Goal: Information Seeking & Learning: Find specific fact

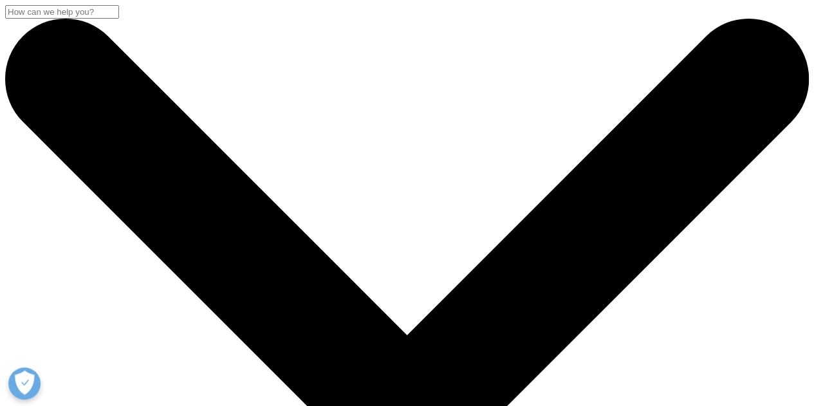
click at [119, 19] on input "Search" at bounding box center [62, 12] width 114 height 14
paste input "ATC N05A1"
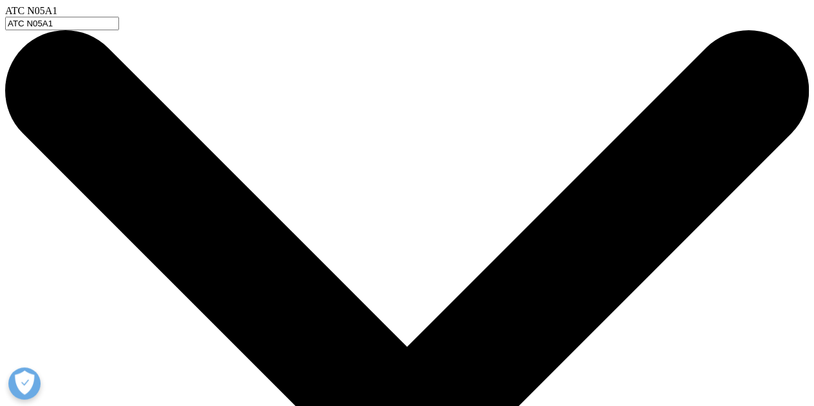
type input "ATC N05A1"
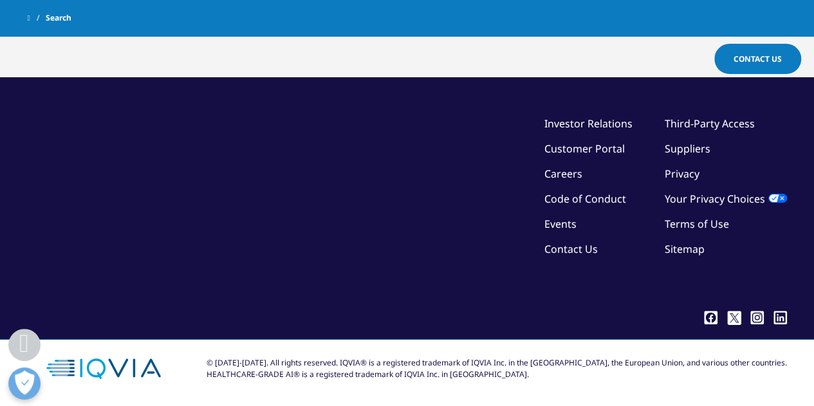
click at [395, 164] on div "©2025 IQVIA Inc, All Rights Reserved. Investor Relations Customer Portal Career…" at bounding box center [407, 210] width 759 height 189
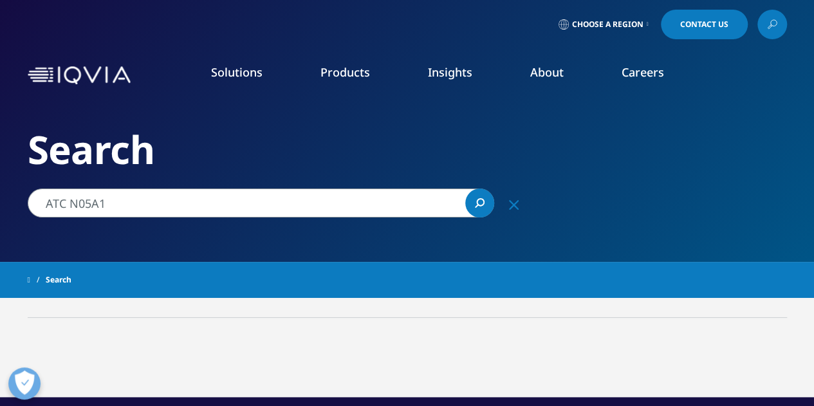
click at [119, 77] on img at bounding box center [79, 75] width 103 height 19
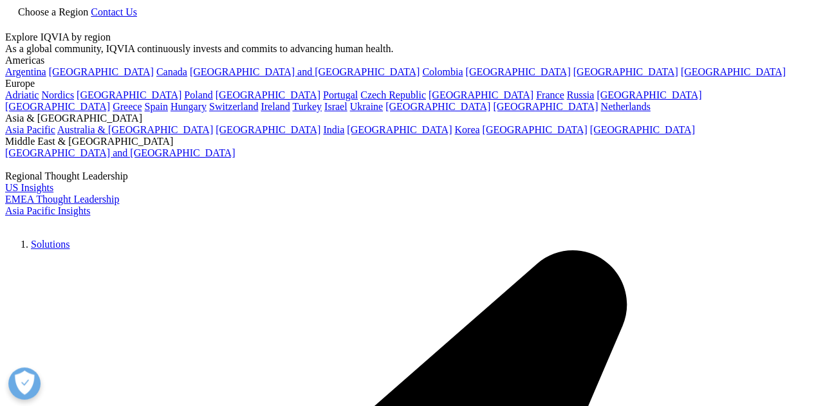
scroll to position [64, 0]
